Goal: Navigation & Orientation: Find specific page/section

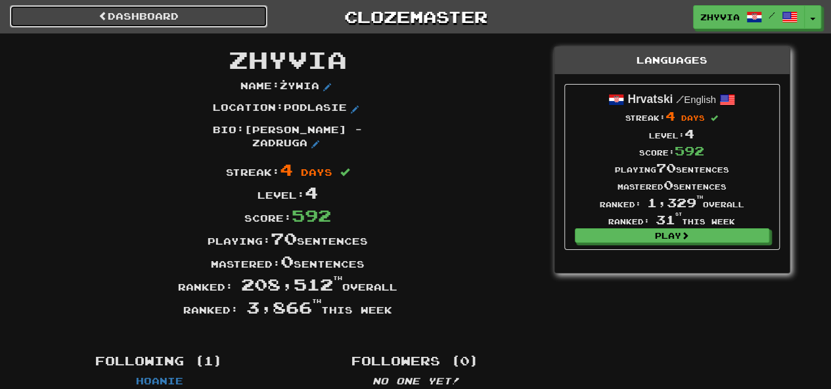
click at [88, 16] on link "Dashboard" at bounding box center [138, 16] width 257 height 22
click at [768, 12] on span "/" at bounding box center [772, 15] width 51 height 9
click at [674, 58] on div "Languages" at bounding box center [671, 60] width 235 height 27
click at [131, 139] on div "Bio : Jan Stachniuk - Zadruga" at bounding box center [288, 140] width 512 height 35
click at [102, 13] on span at bounding box center [103, 15] width 9 height 9
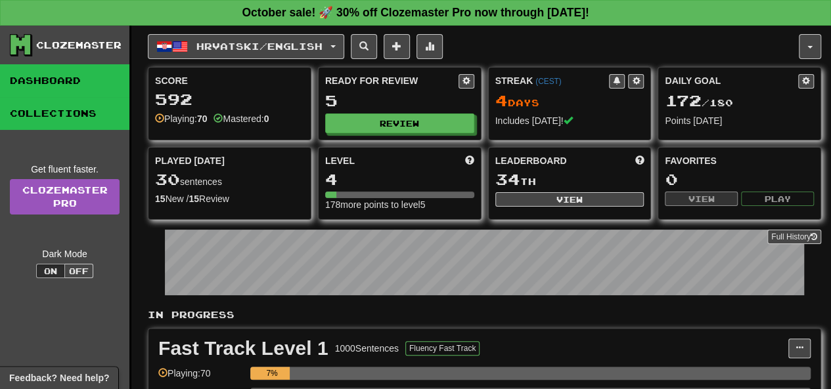
click at [79, 118] on link "Collections" at bounding box center [64, 113] width 129 height 33
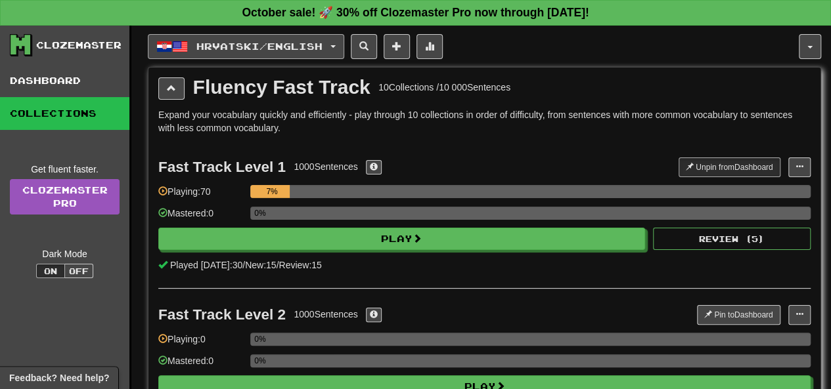
click at [332, 49] on button "Hrvatski / English" at bounding box center [246, 46] width 196 height 25
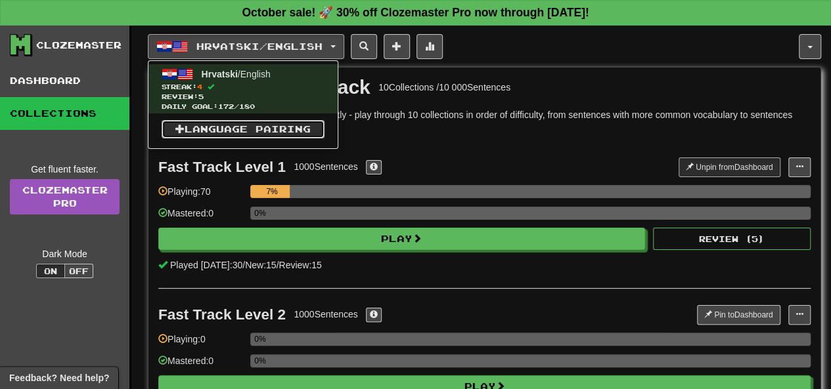
click at [217, 129] on link "Language Pairing" at bounding box center [243, 129] width 163 height 18
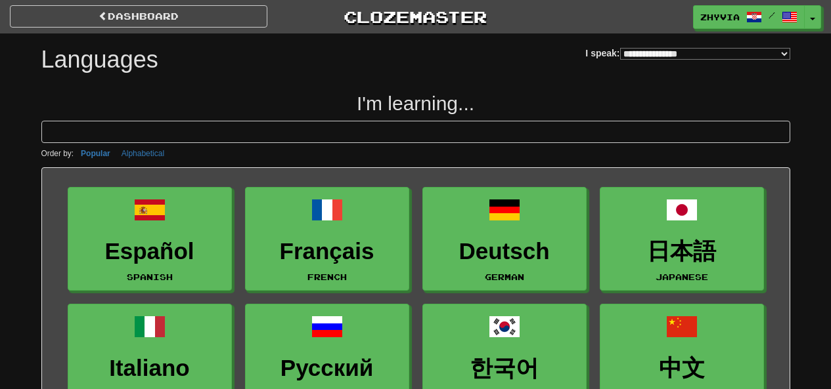
select select "*******"
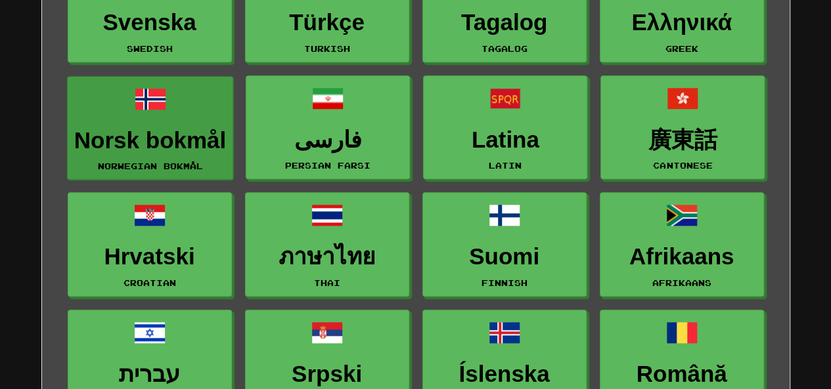
scroll to position [591, 0]
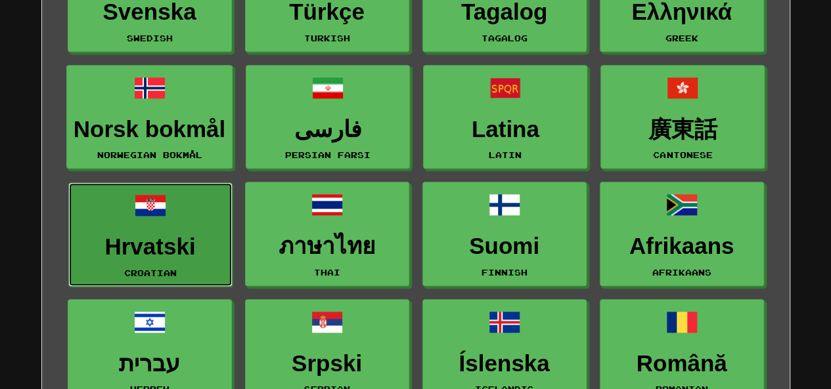
click at [156, 250] on h3 "Hrvatski" at bounding box center [151, 247] width 150 height 26
